Goal: Find specific page/section: Find specific page/section

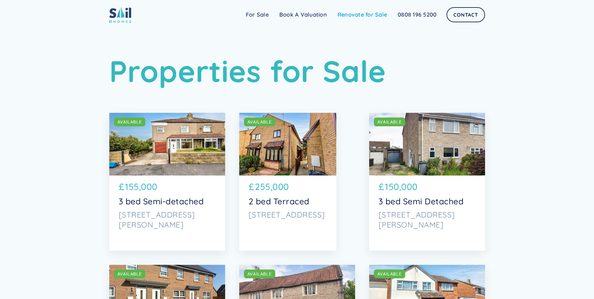
click at [363, 14] on link "Renovate for Sale" at bounding box center [362, 14] width 60 height 13
click at [254, 14] on link "For Sale" at bounding box center [257, 14] width 34 height 13
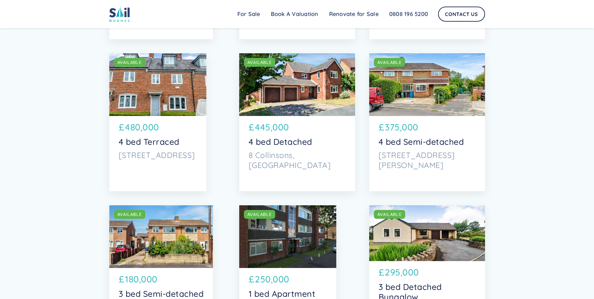
scroll to position [814, 0]
